Goal: Find specific page/section: Find specific page/section

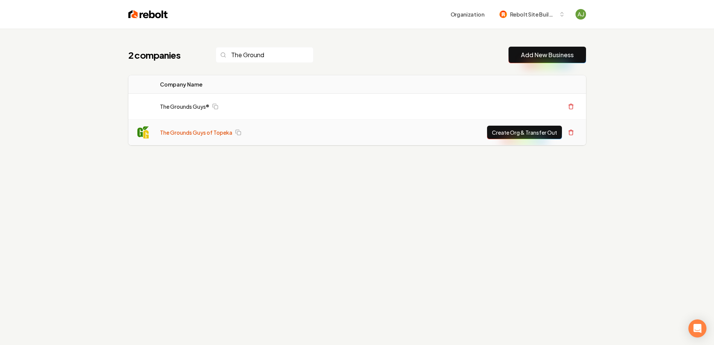
type input "The Ground"
click at [201, 131] on link "The Grounds Guys of Topeka" at bounding box center [196, 133] width 72 height 8
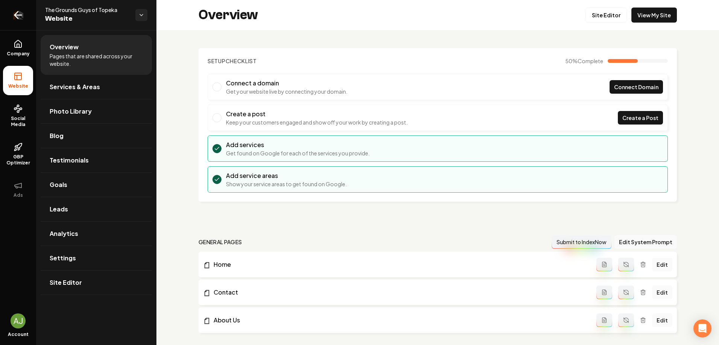
click at [21, 17] on icon "Return to dashboard" at bounding box center [18, 15] width 12 height 12
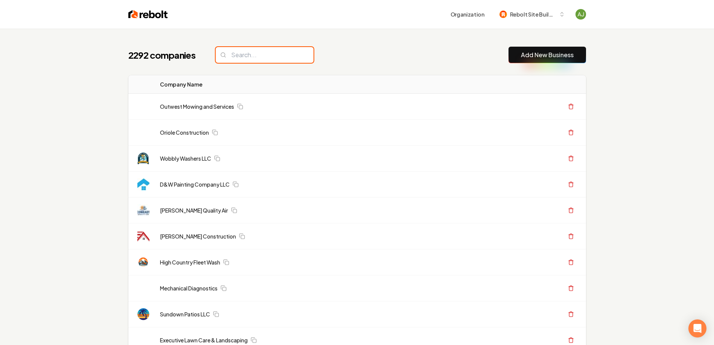
click at [248, 52] on input "search" at bounding box center [265, 55] width 98 height 16
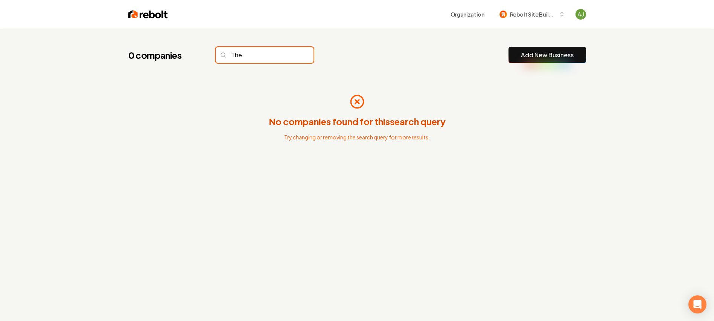
type input "The."
click at [288, 50] on input "The." at bounding box center [265, 55] width 98 height 16
click at [290, 51] on input "The." at bounding box center [265, 55] width 98 height 16
click at [290, 52] on input "The." at bounding box center [265, 55] width 98 height 16
click at [291, 53] on input "The." at bounding box center [265, 55] width 98 height 16
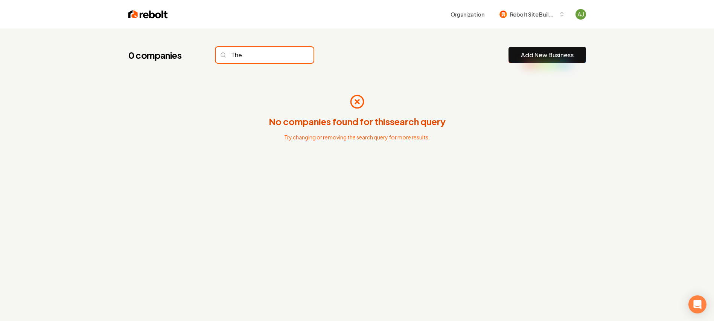
click at [291, 53] on input "The." at bounding box center [265, 55] width 98 height 16
click at [291, 54] on input "The." at bounding box center [265, 55] width 98 height 16
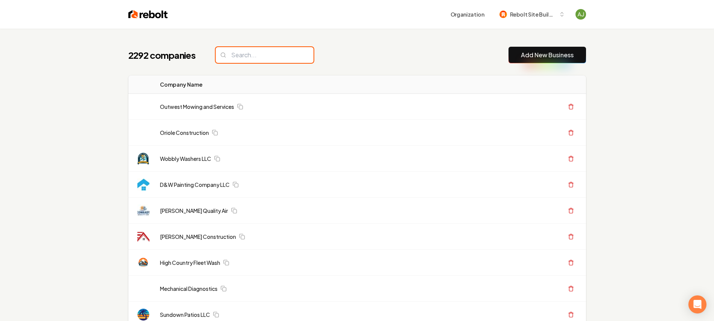
click at [290, 55] on input "search" at bounding box center [265, 55] width 98 height 16
click at [291, 56] on input "search" at bounding box center [265, 55] width 98 height 16
